Goal: Task Accomplishment & Management: Complete application form

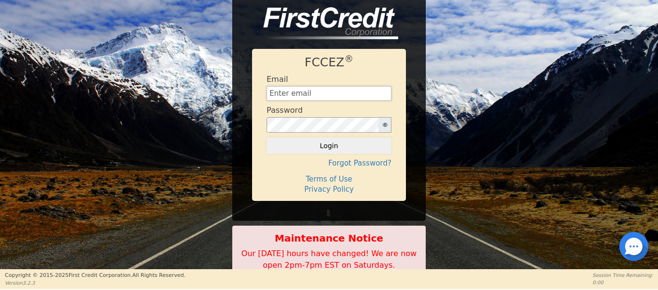
type input "[EMAIL_ADDRESS][DOMAIN_NAME]"
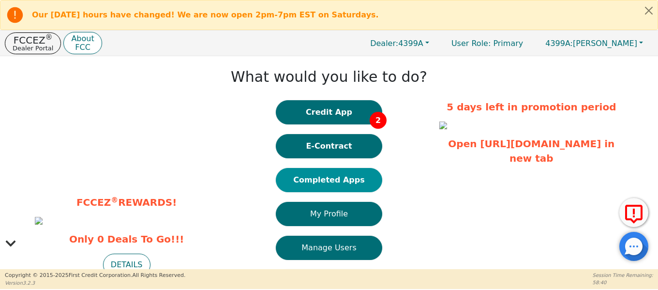
click at [358, 180] on button "Completed Apps" at bounding box center [329, 180] width 106 height 24
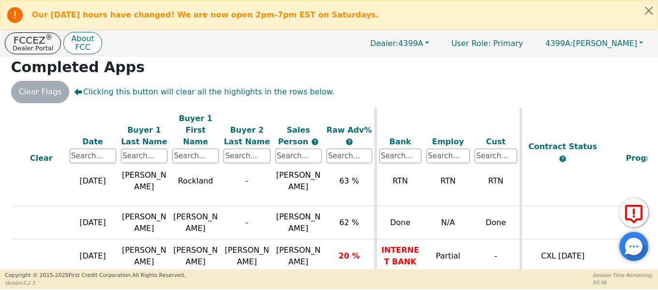
scroll to position [885, 0]
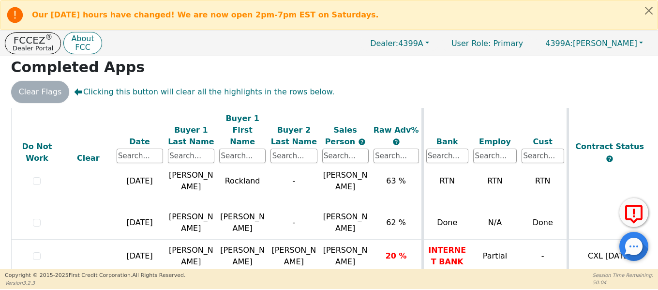
drag, startPoint x: 352, startPoint y: 263, endPoint x: 403, endPoint y: 265, distance: 50.9
click at [403, 265] on div "ALL VALUES ON THIS PAGE ARE UPDATED IN REAL TIME VERIFICATION STATUS Do Not Wor…" at bounding box center [329, 195] width 636 height 174
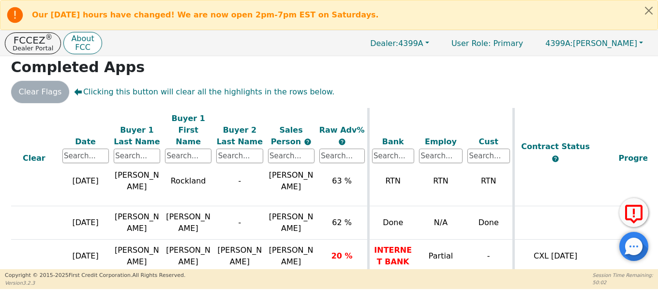
scroll to position [885, 40]
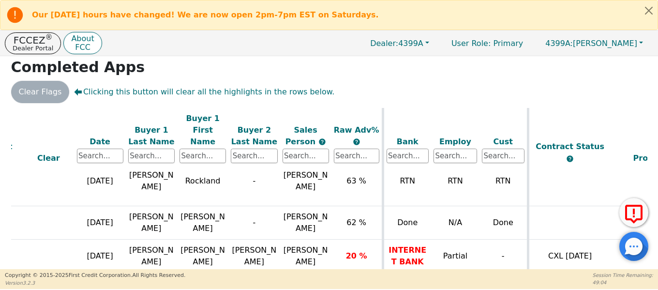
drag, startPoint x: 396, startPoint y: 267, endPoint x: 404, endPoint y: 268, distance: 8.4
click at [439, 268] on div "ALL VALUES ON THIS PAGE ARE UPDATED IN REAL TIME VERIFICATION STATUS Do Not Wor…" at bounding box center [328, 196] width 643 height 176
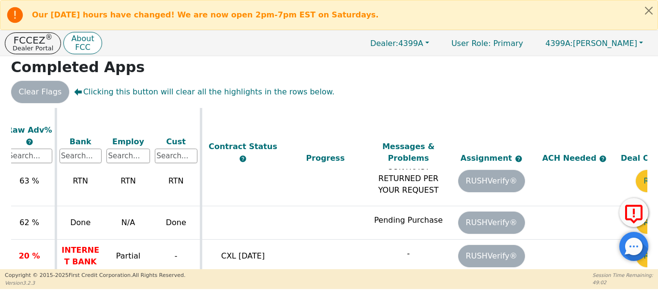
scroll to position [885, 425]
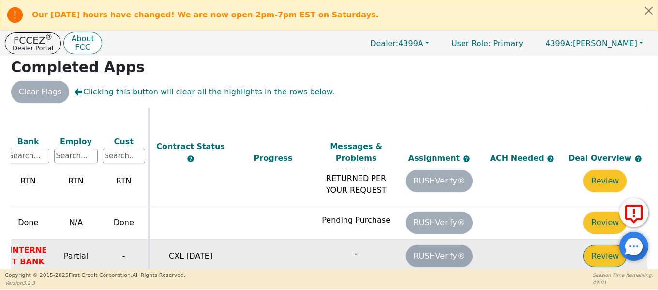
click at [606, 245] on button "Review" at bounding box center [604, 256] width 43 height 22
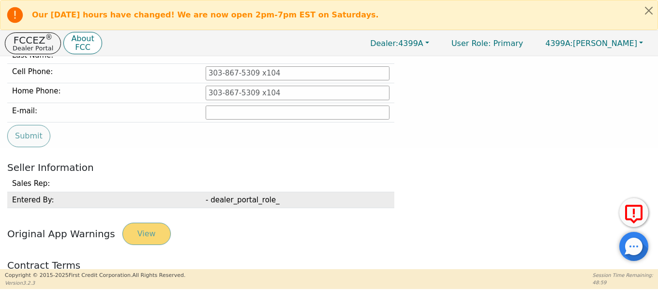
type input "[PHONE_NUMBER]"
type input "[EMAIL_ADDRESS][DOMAIN_NAME]"
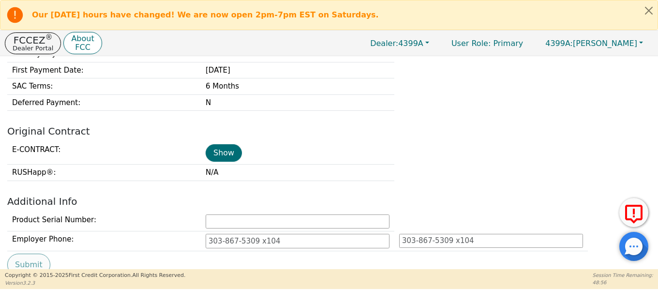
scroll to position [412, 0]
